Goal: Information Seeking & Learning: Learn about a topic

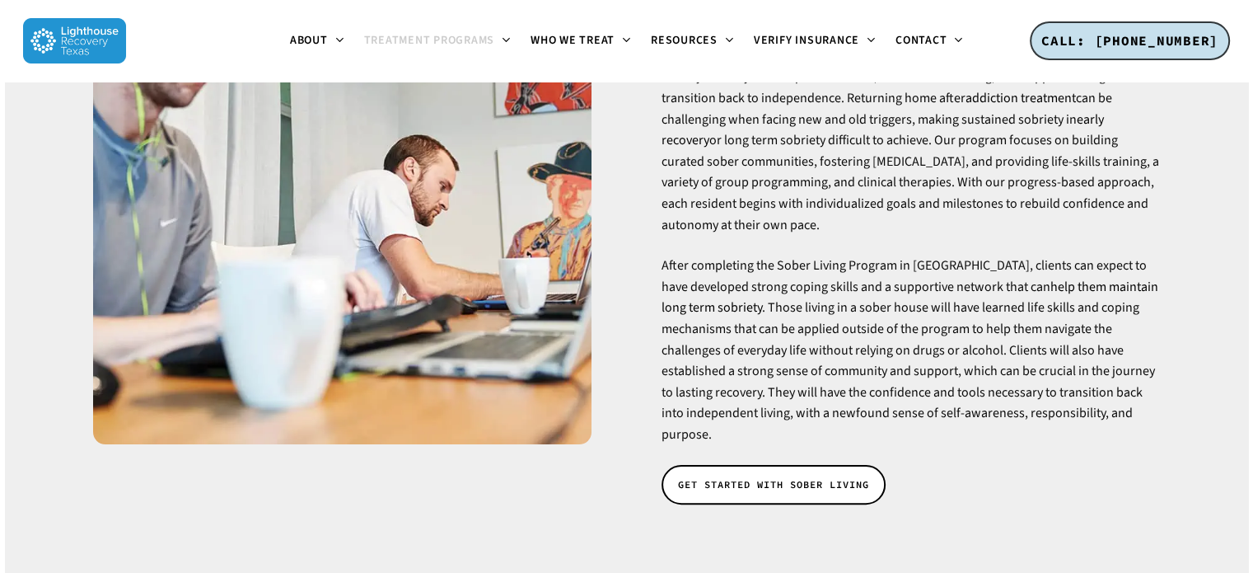
scroll to position [296, 0]
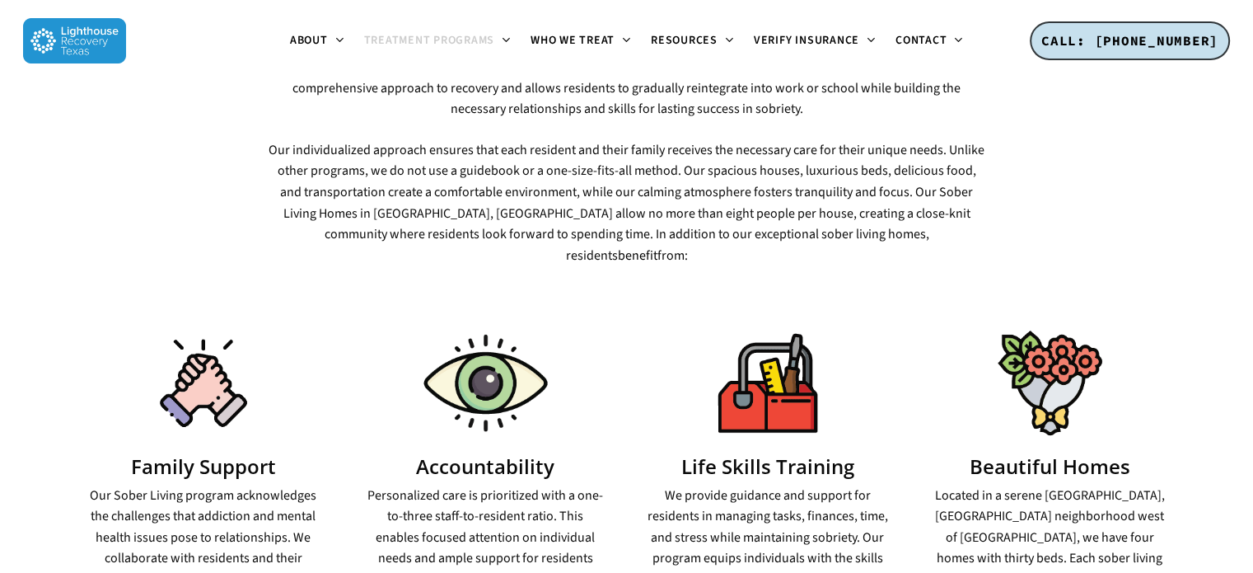
scroll to position [976, 0]
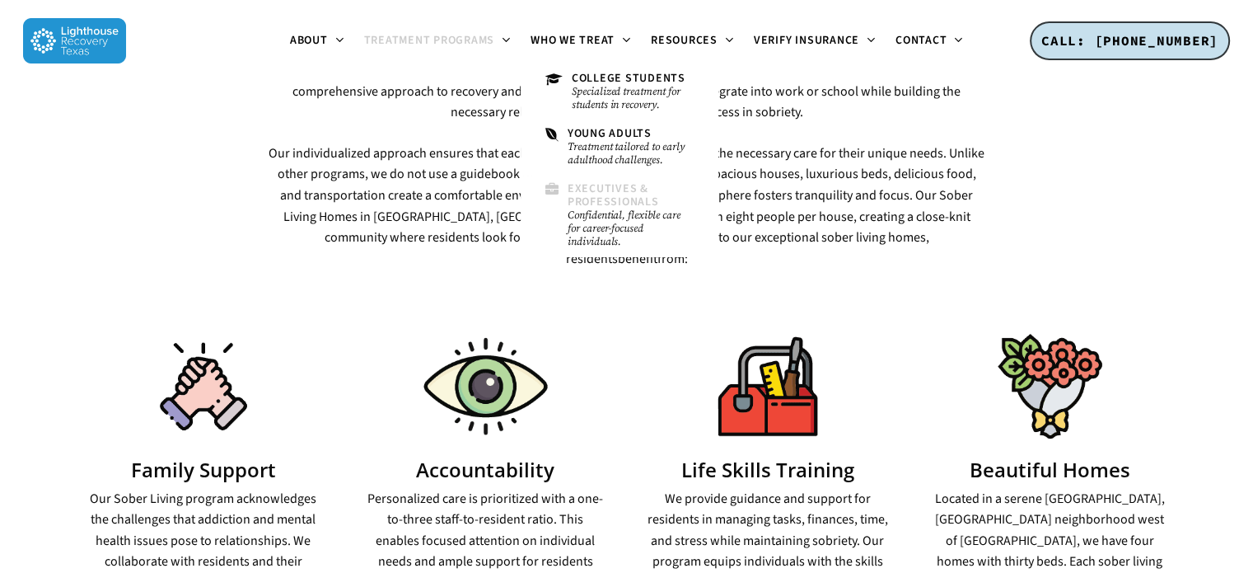
click at [611, 187] on span "Executives & Professionals" at bounding box center [613, 194] width 91 height 29
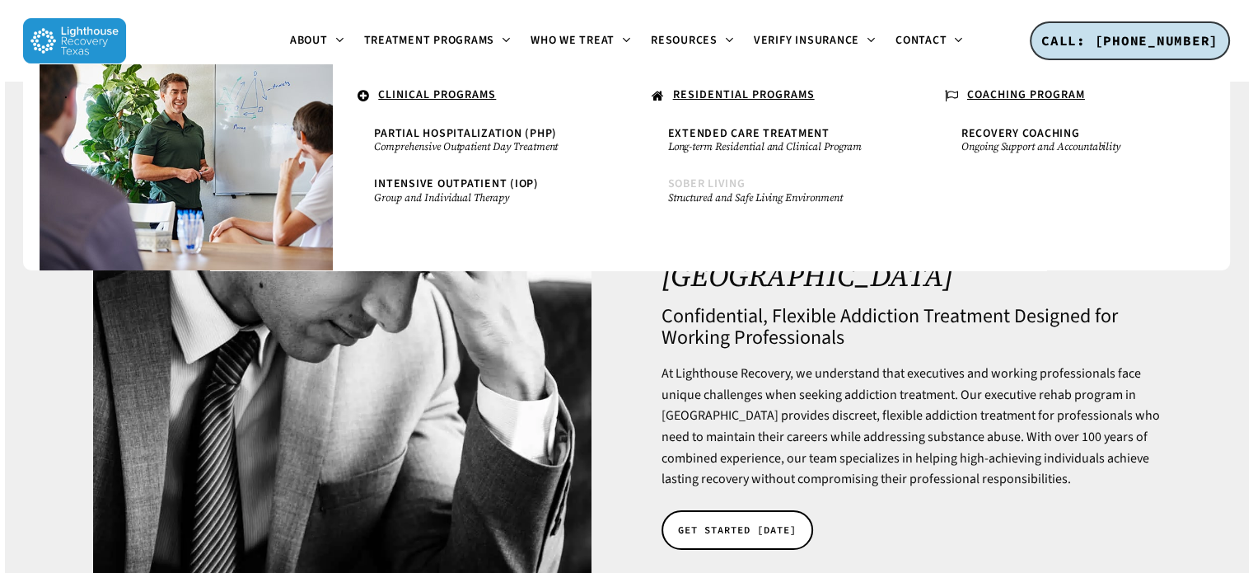
click at [696, 189] on span "Sober Living" at bounding box center [706, 184] width 77 height 16
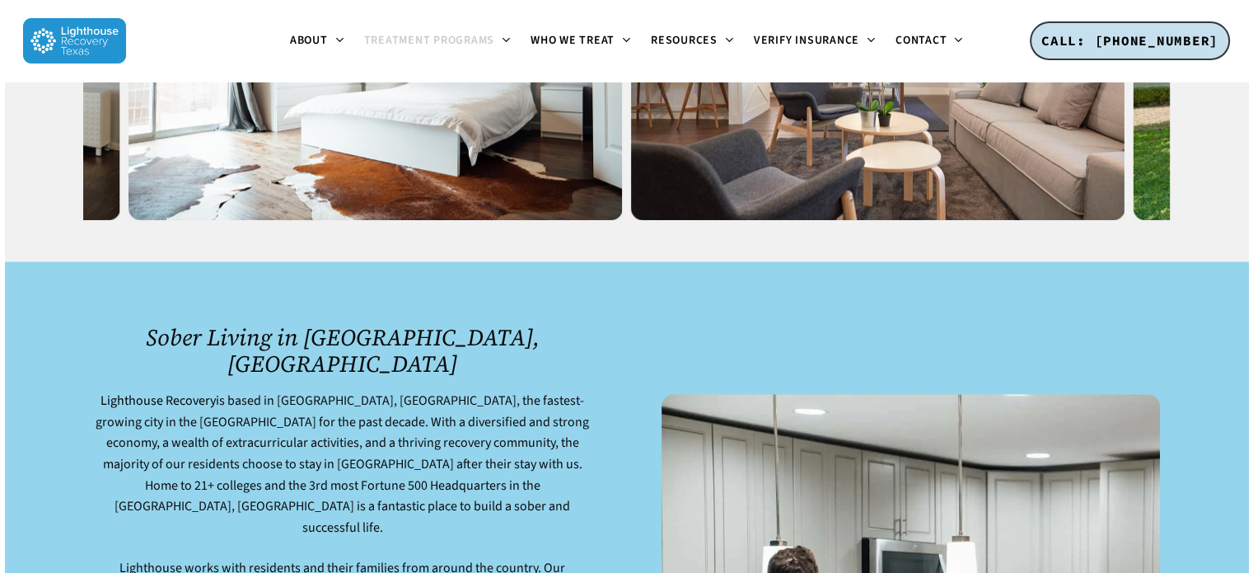
scroll to position [1931, 0]
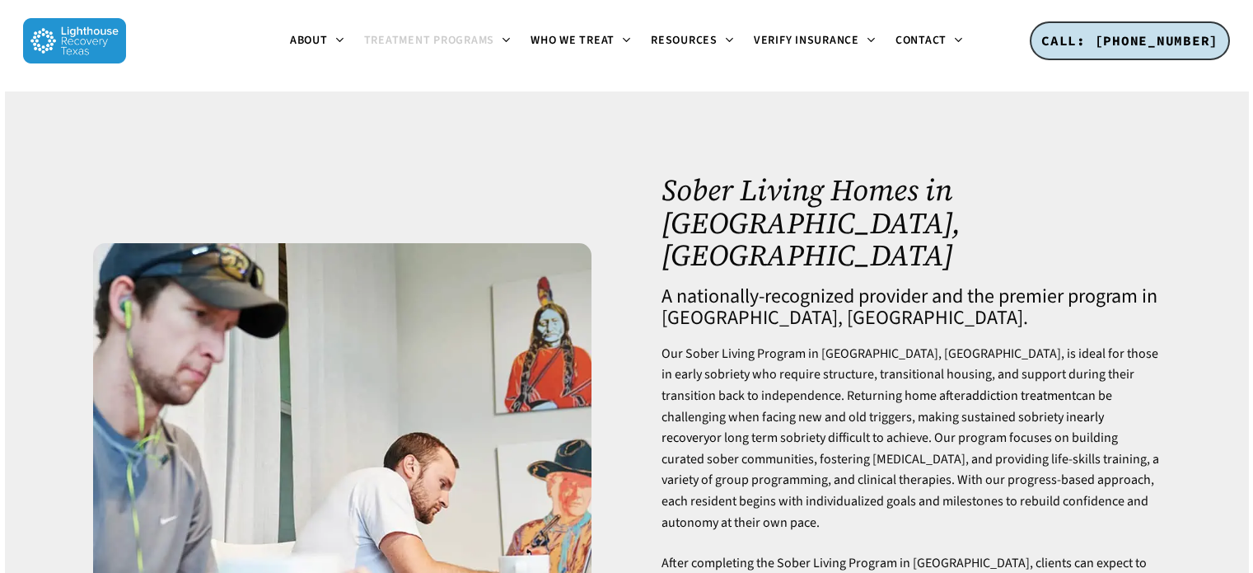
scroll to position [976, 0]
